Goal: Ask a question

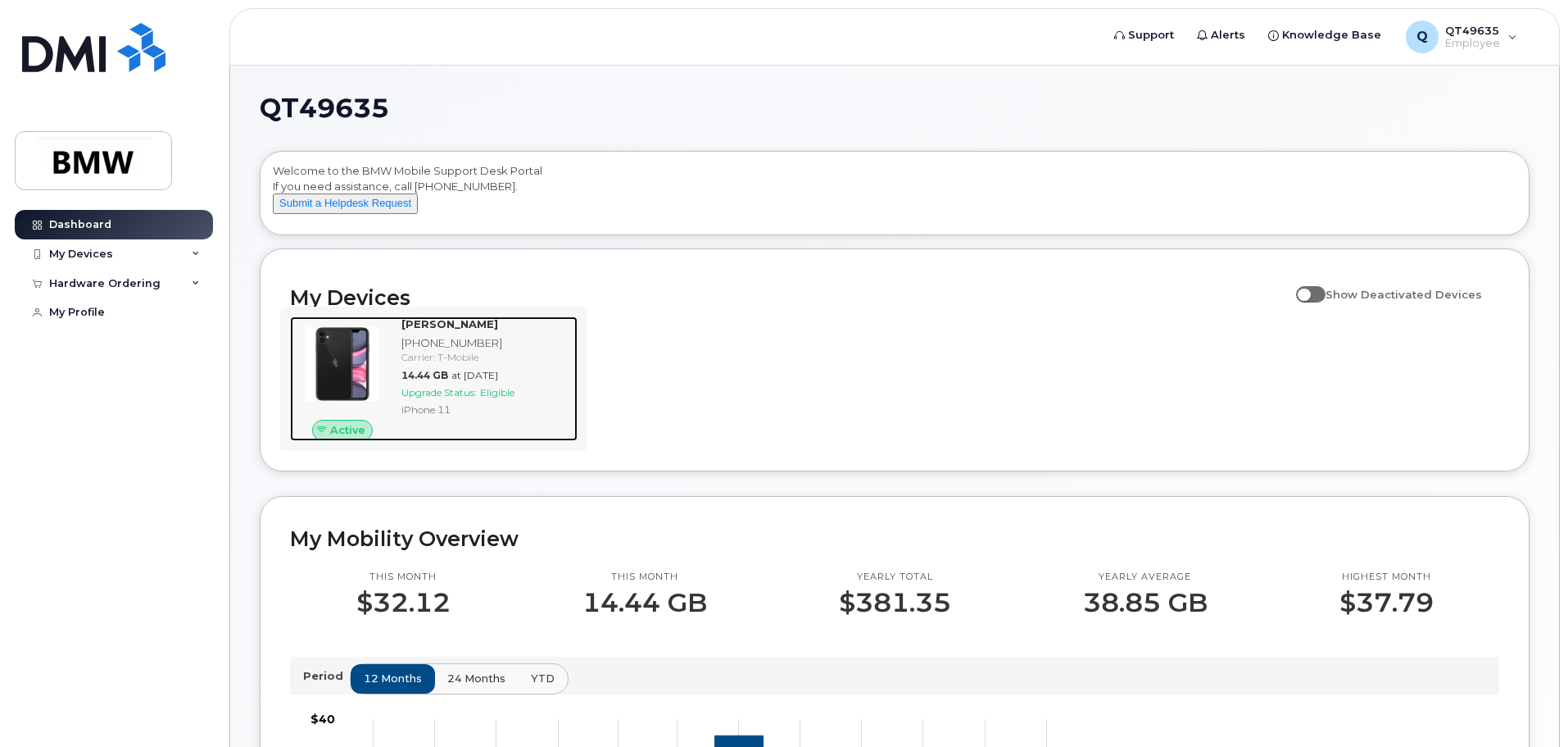
click at [357, 438] on span "Active" at bounding box center [347, 429] width 35 height 15
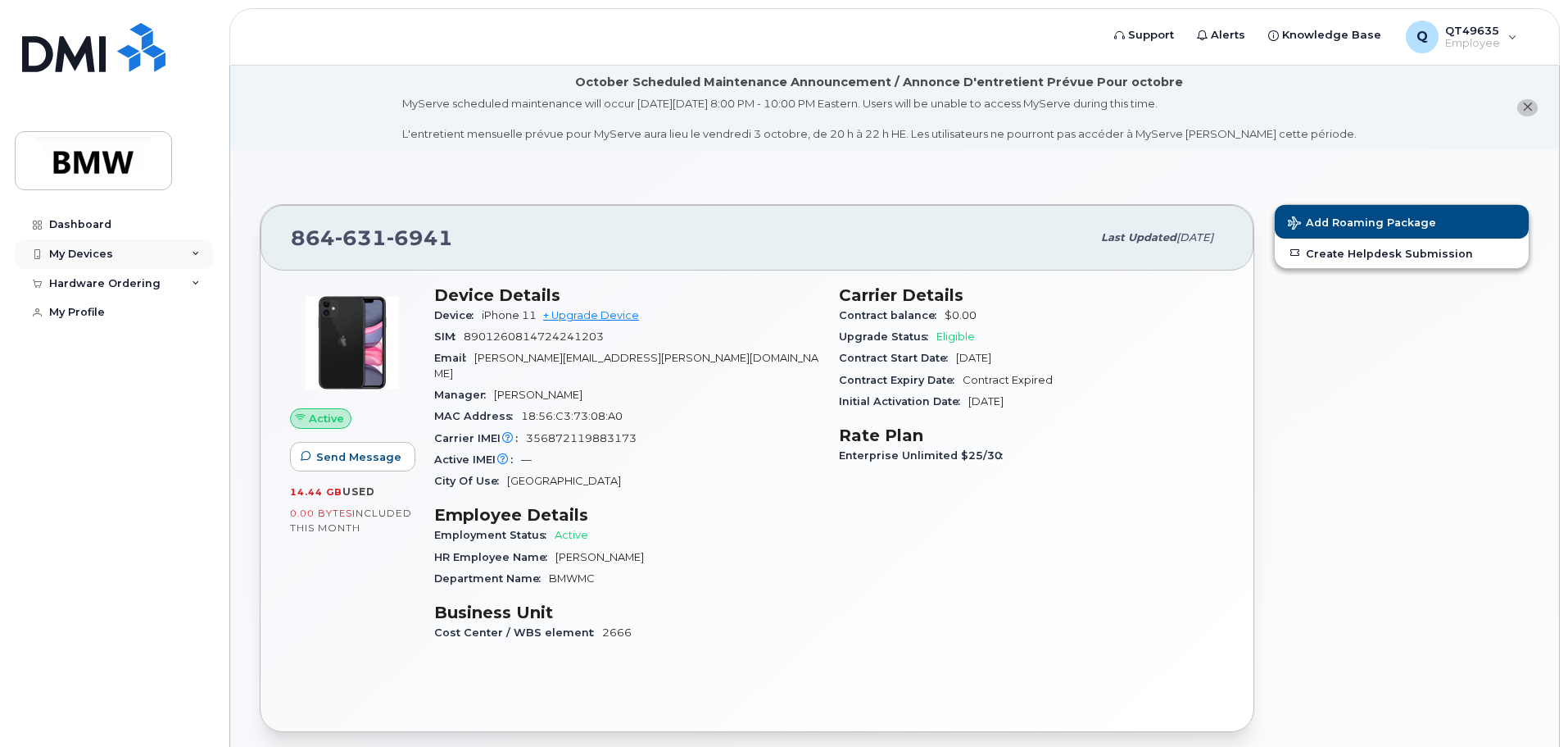
click at [65, 254] on div "My Devices" at bounding box center [80, 254] width 64 height 13
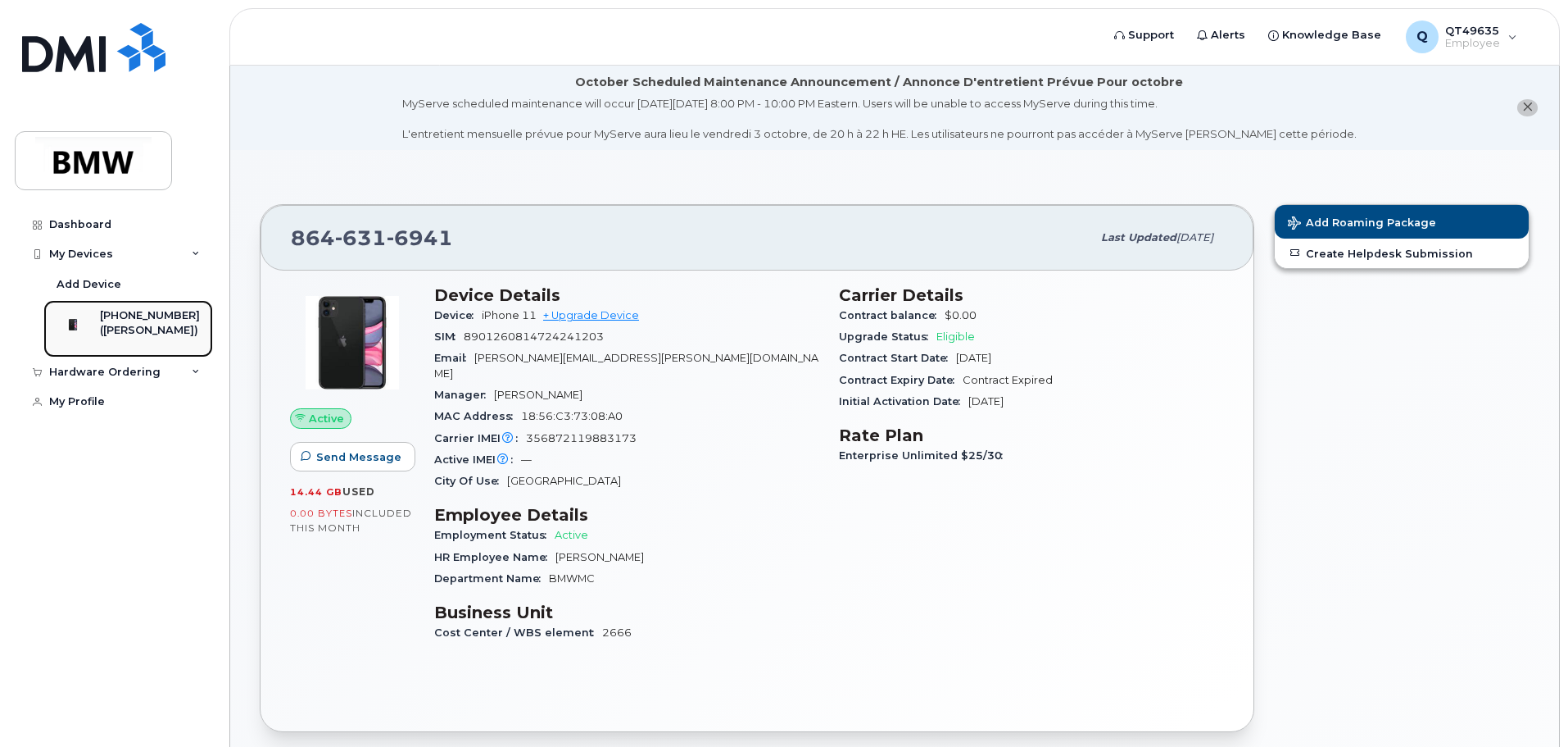
click at [129, 326] on div "([PERSON_NAME])" at bounding box center [150, 330] width 100 height 14
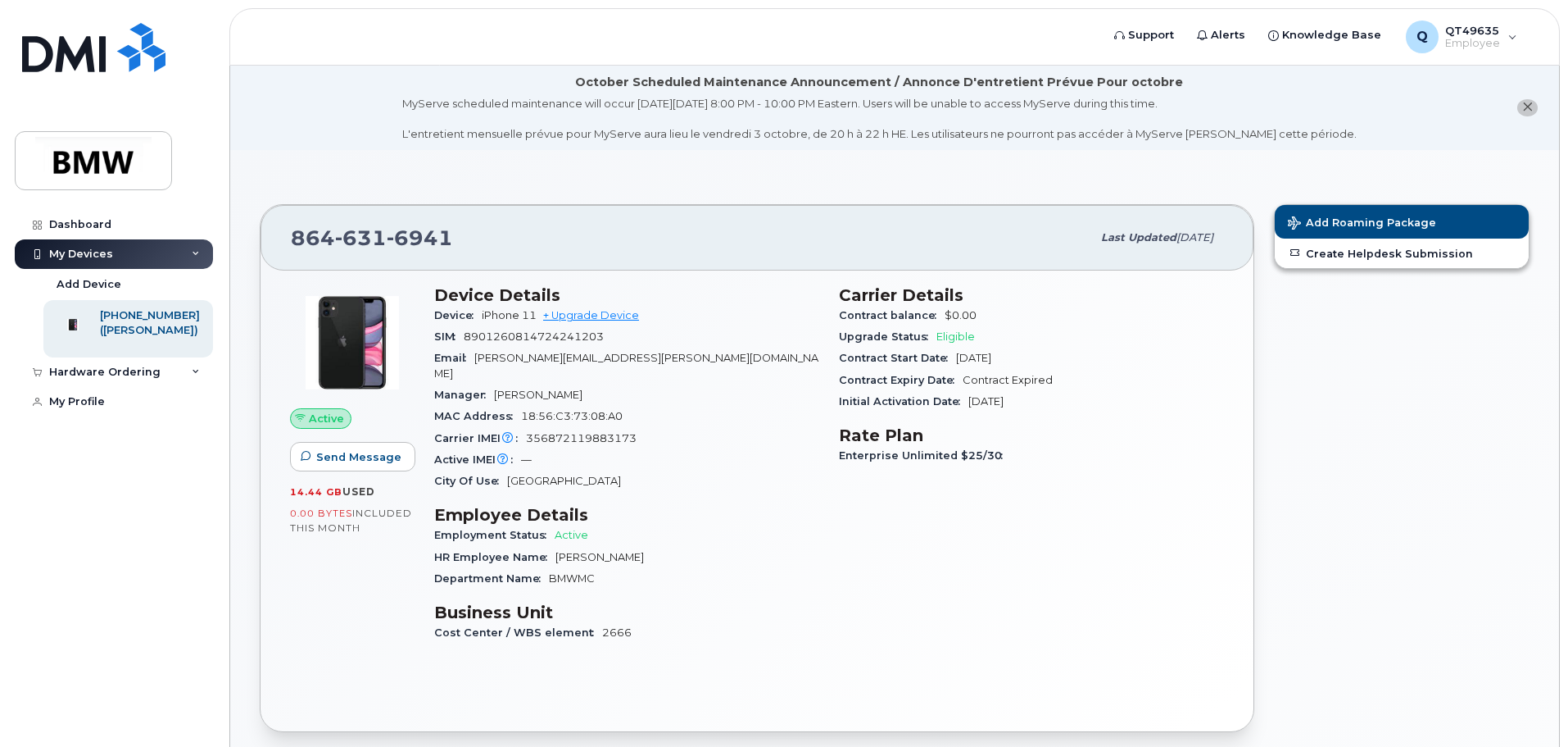
click at [330, 424] on span "Active" at bounding box center [326, 418] width 35 height 15
click at [359, 450] on span "Send Message" at bounding box center [359, 457] width 85 height 15
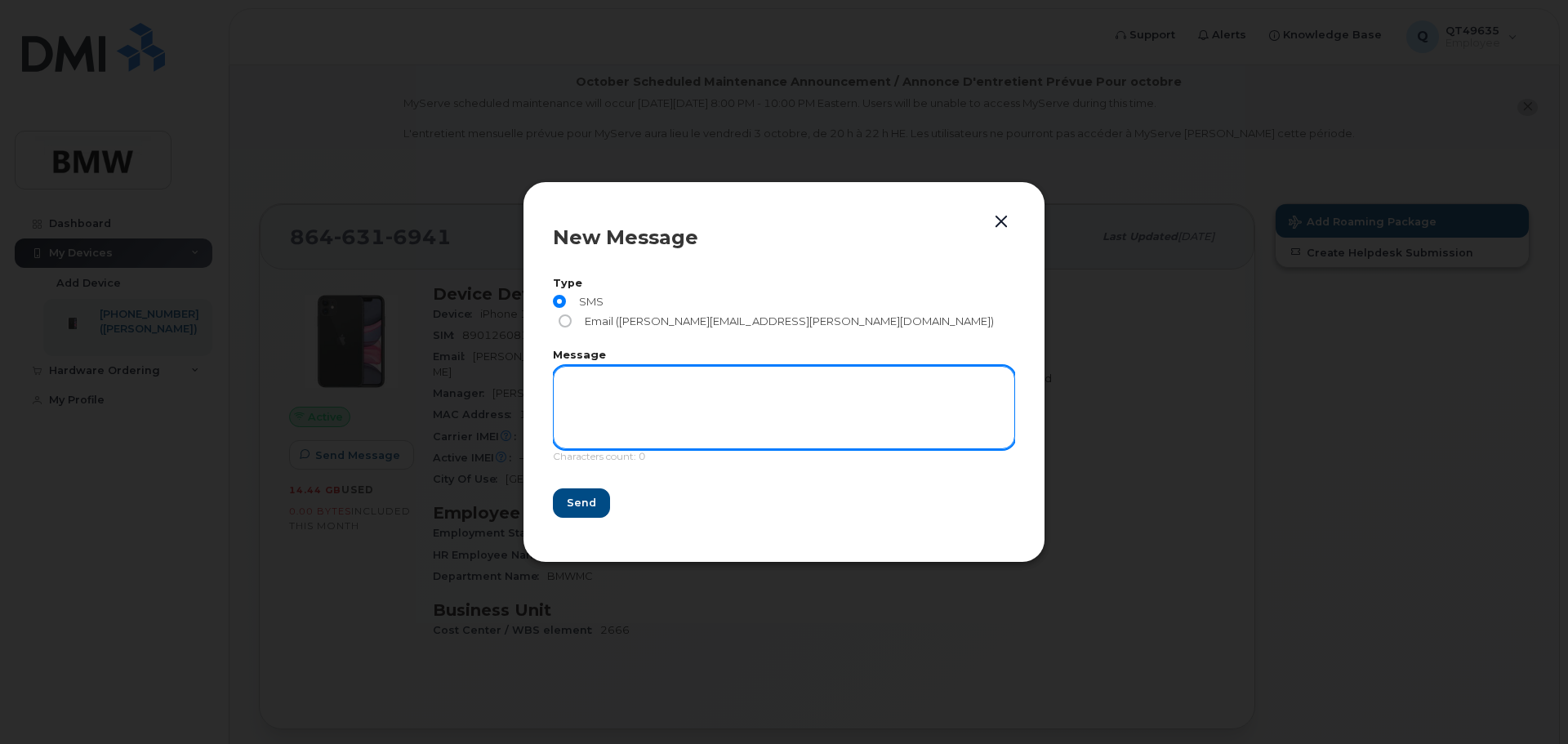
click at [575, 375] on textarea at bounding box center [784, 407] width 462 height 83
type textarea "need token to remote management"
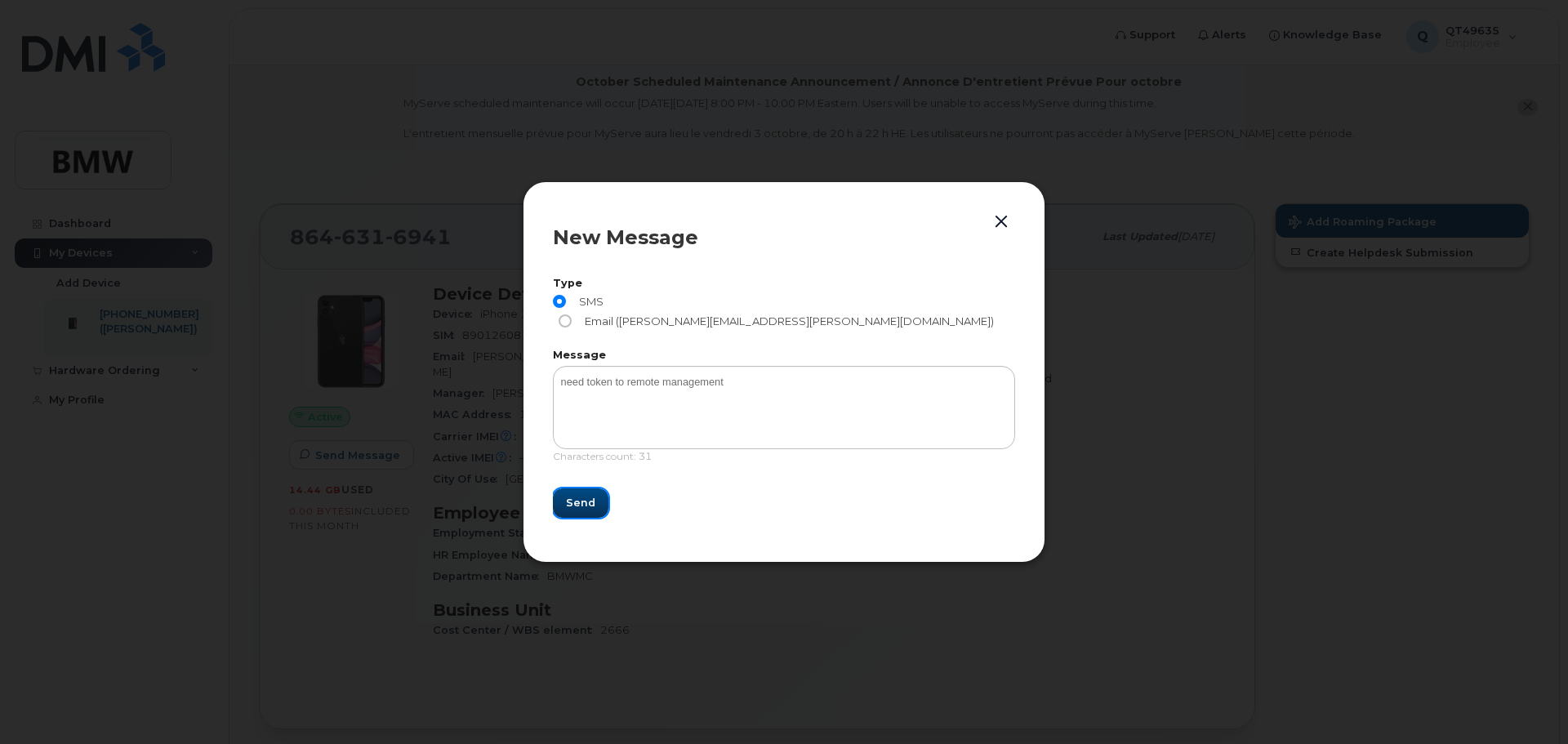
click at [584, 494] on span "Send" at bounding box center [580, 502] width 30 height 15
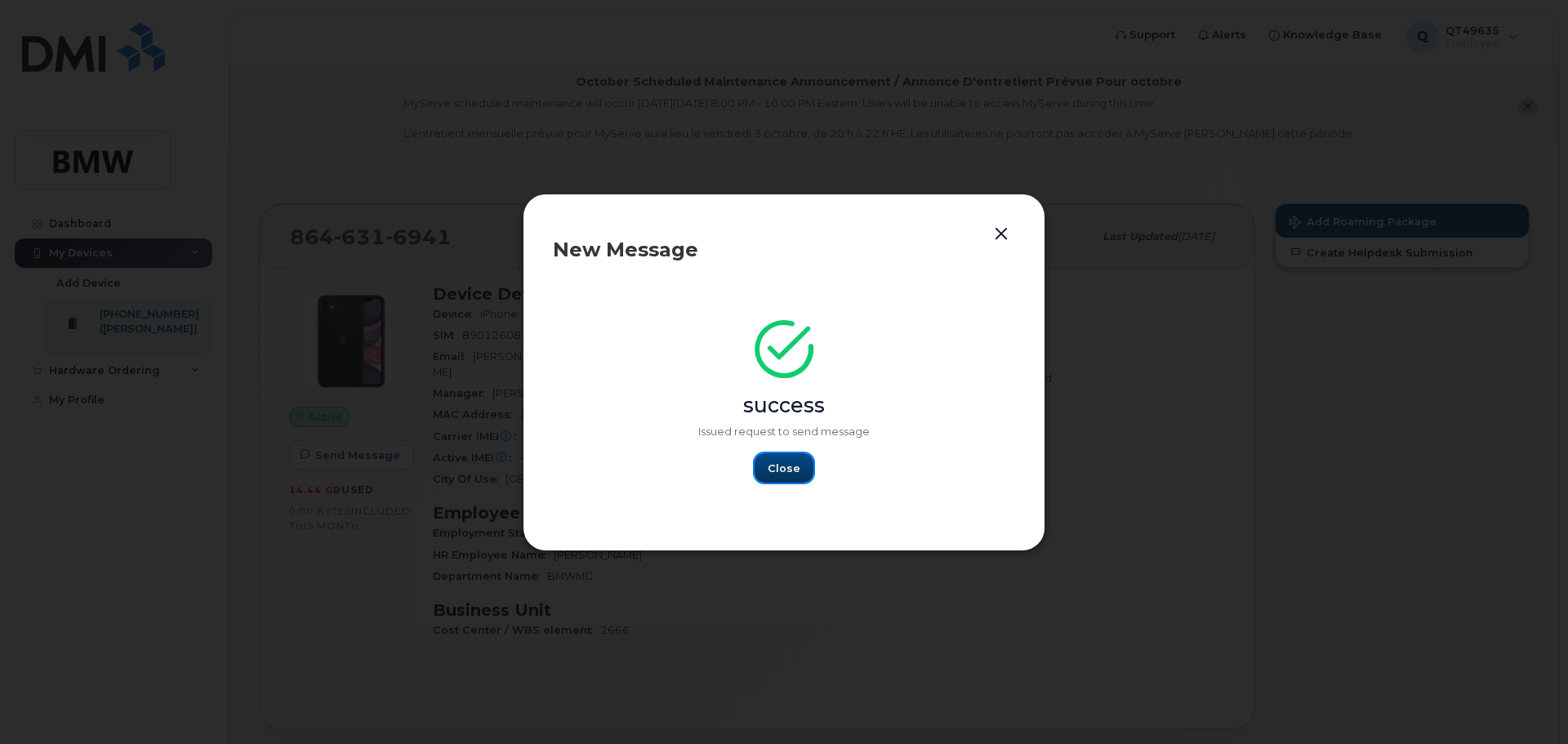
click at [777, 465] on span "Close" at bounding box center [784, 468] width 32 height 15
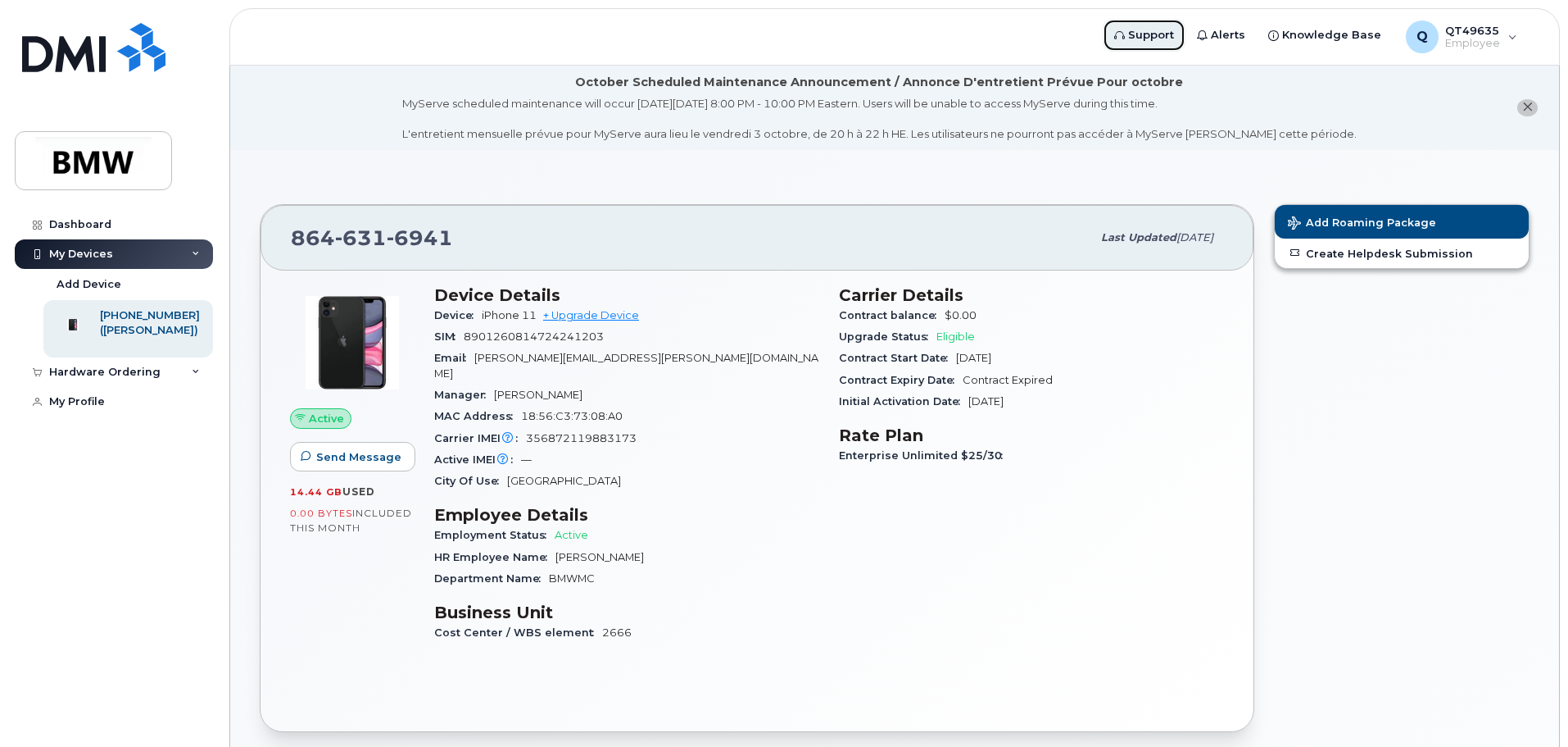
click at [1167, 37] on span "Support" at bounding box center [1151, 34] width 46 height 16
